Goal: Information Seeking & Learning: Learn about a topic

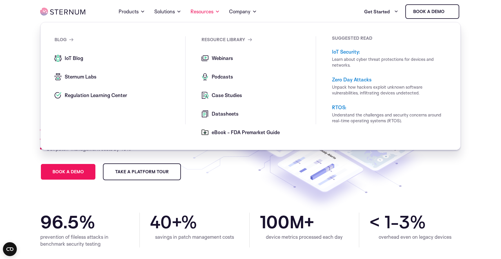
click at [73, 61] on span "IoT Blog" at bounding box center [73, 58] width 20 height 7
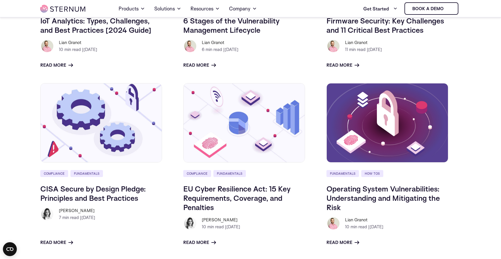
scroll to position [779, 0]
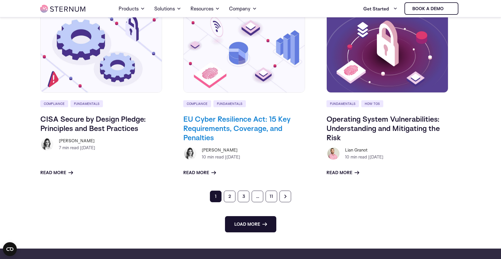
click at [241, 131] on link "EU Cyber Resilience Act: 15 Key Requirements, Coverage, and Penalties" at bounding box center [236, 128] width 107 height 28
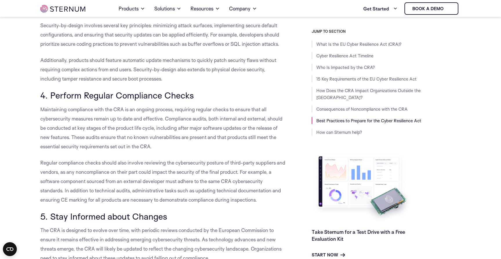
scroll to position [2524, 0]
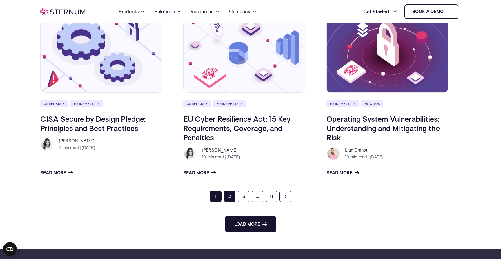
click at [229, 192] on link "2" at bounding box center [230, 197] width 12 height 12
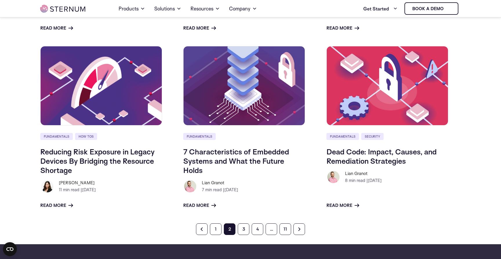
scroll to position [438, 0]
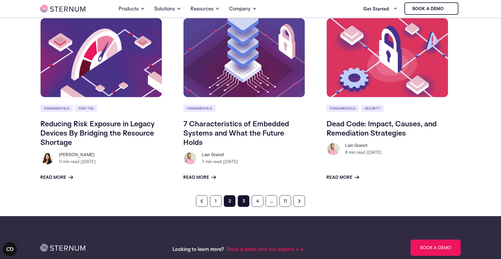
click at [241, 202] on link "3" at bounding box center [244, 201] width 12 height 12
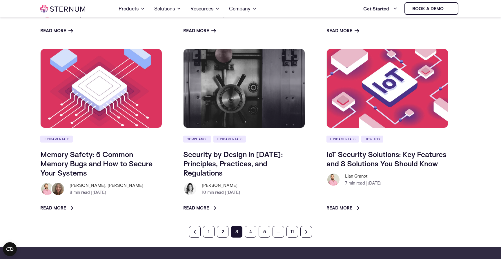
scroll to position [399, 0]
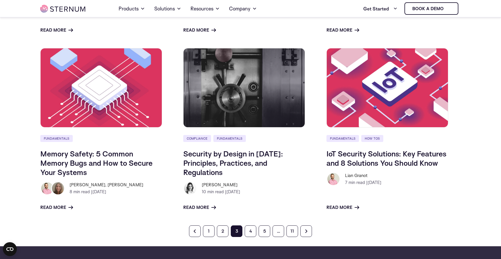
click at [251, 237] on link "4" at bounding box center [251, 232] width 12 height 12
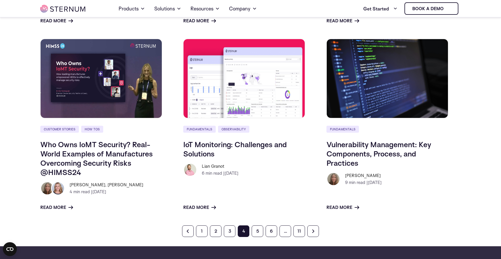
scroll to position [420, 0]
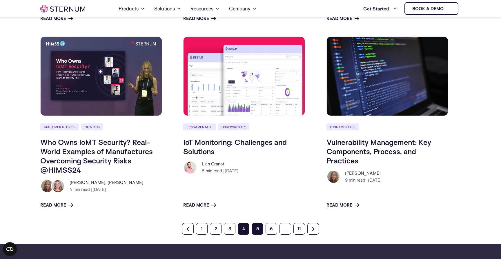
click at [259, 230] on link "5" at bounding box center [258, 229] width 12 height 12
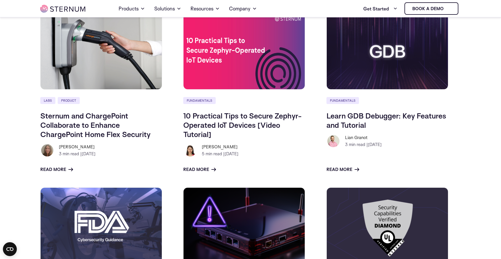
scroll to position [260, 0]
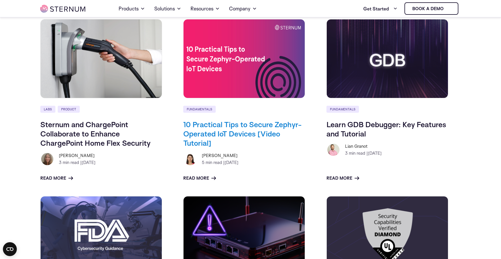
click at [253, 128] on link "10 Practical Tips to Secure Zephyr-Operated IoT Devices [Video Tutorial]" at bounding box center [242, 134] width 119 height 28
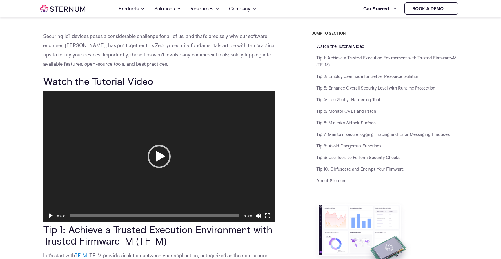
scroll to position [166, 0]
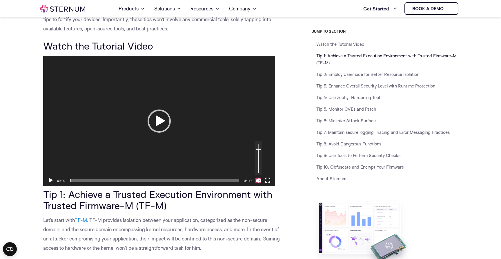
click at [259, 182] on button "Mute" at bounding box center [258, 181] width 6 height 6
click at [95, 182] on div "00:44" at bounding box center [155, 181] width 170 height 12
click at [123, 164] on div "Video Player" at bounding box center [159, 121] width 232 height 130
click at [115, 178] on div "01:31" at bounding box center [155, 181] width 170 height 12
click at [115, 181] on span "02:19" at bounding box center [155, 180] width 170 height 3
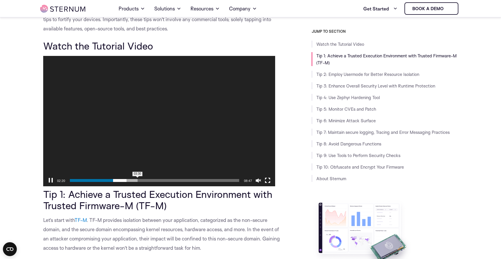
click at [137, 181] on span "03:30" at bounding box center [155, 180] width 170 height 3
click at [191, 114] on video "https://sternumiot.com/wp-content/uploads/2024/01/10-Practical-tips-to-Secure-Z…" at bounding box center [159, 121] width 232 height 130
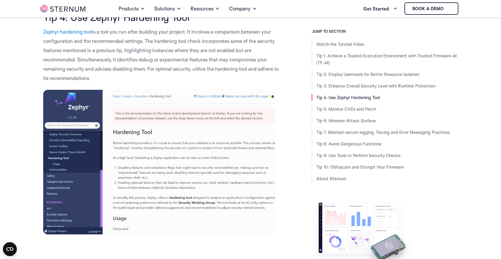
scroll to position [921, 0]
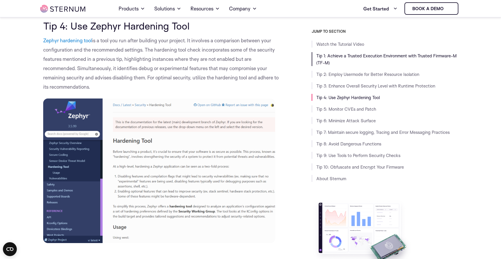
click at [321, 65] on link "Tip 1: Achieve a Trusted Execution Environment with Trusted Firmware-M (TF-M)" at bounding box center [386, 59] width 140 height 12
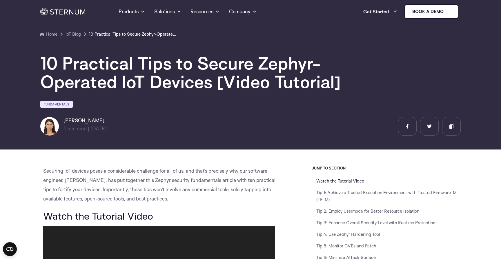
scroll to position [0, 0]
